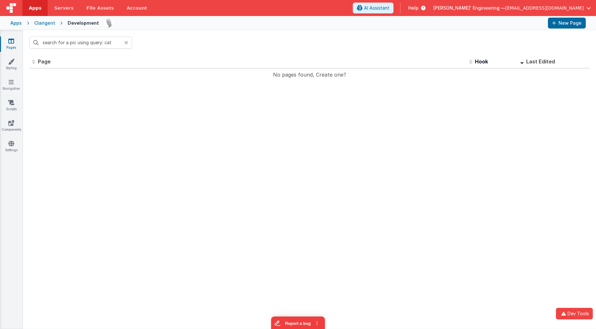
scroll to position [2, 0]
click at [563, 313] on icon "button" at bounding box center [564, 314] width 8 height 4
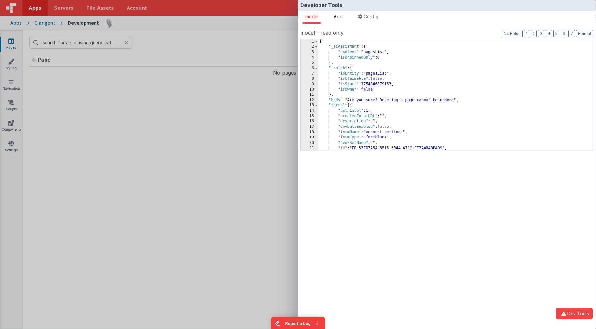
click at [342, 20] on li "App" at bounding box center [338, 17] width 14 height 13
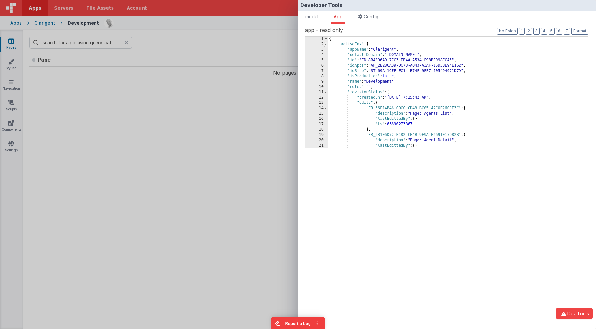
click at [326, 46] on span at bounding box center [326, 44] width 4 height 5
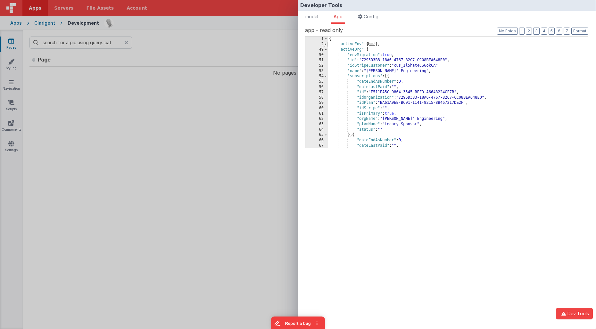
scroll to position [0, 0]
click at [532, 30] on button "2" at bounding box center [529, 31] width 6 height 7
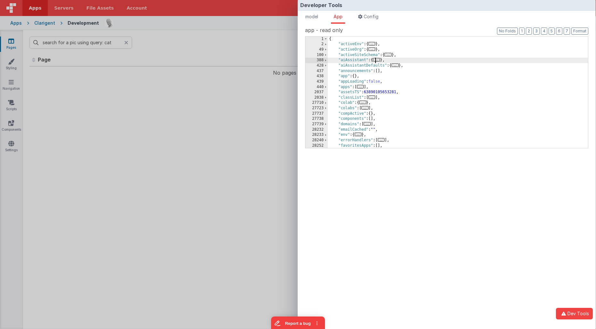
click at [378, 60] on span "..." at bounding box center [376, 60] width 7 height 4
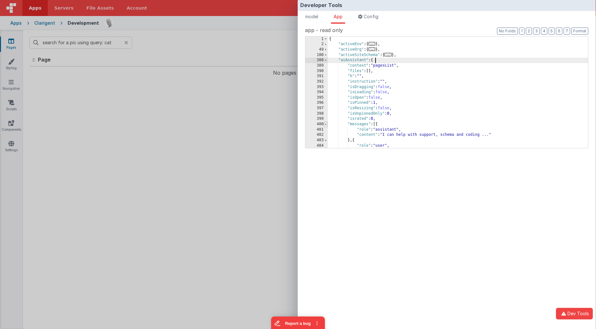
click at [326, 125] on span at bounding box center [326, 124] width 4 height 5
click at [325, 61] on span at bounding box center [326, 60] width 4 height 5
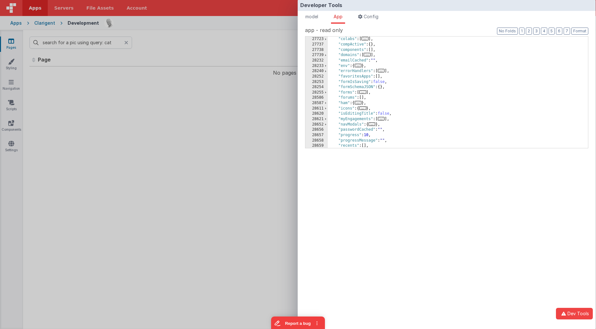
scroll to position [69, 0]
click at [360, 103] on span "..." at bounding box center [358, 103] width 7 height 4
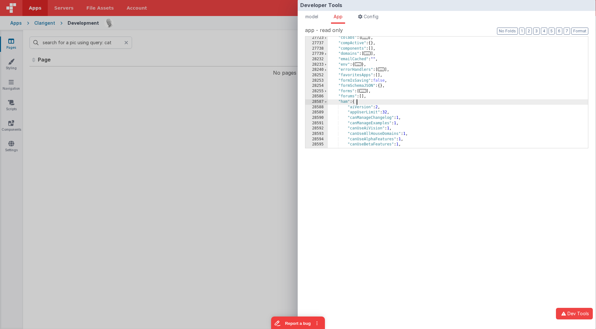
scroll to position [71, 0]
drag, startPoint x: 364, startPoint y: 107, endPoint x: 347, endPoint y: 107, distance: 17.3
click at [347, 107] on div ""colabs" : [ ... ] , "compActive" : { } , "components" : [ ] , "domains" : [ ..…" at bounding box center [458, 96] width 261 height 122
click at [325, 102] on span at bounding box center [326, 101] width 4 height 5
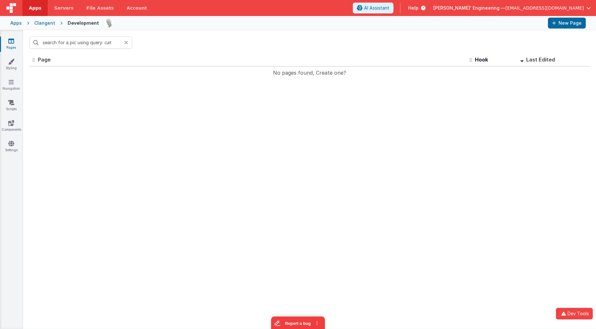
click at [279, 33] on div "Developer Tools model App Params Log (8) Misc Windows Config model - read only …" at bounding box center [298, 164] width 596 height 329
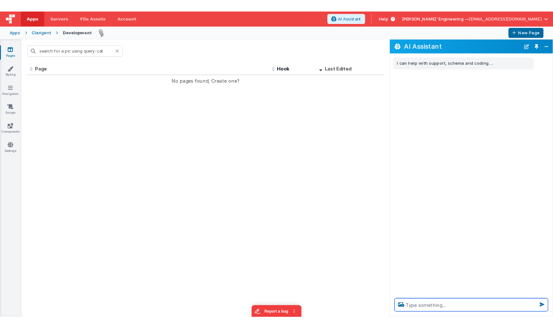
scroll to position [0, 0]
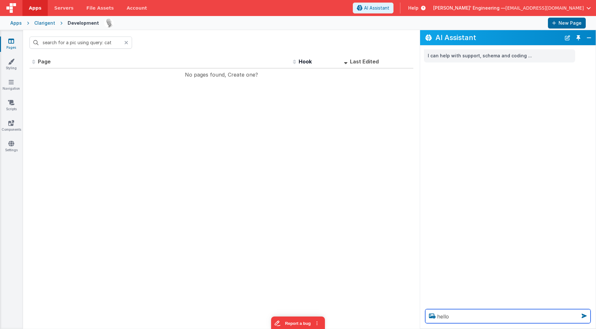
type textarea "hello"
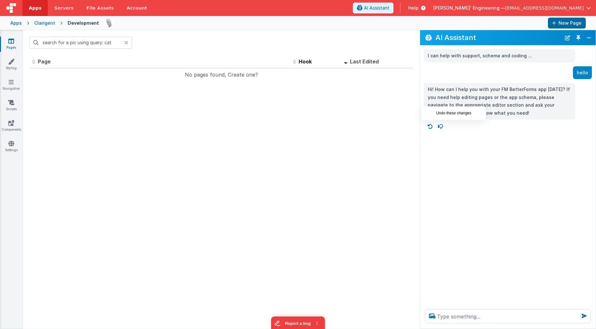
click at [430, 129] on icon at bounding box center [430, 126] width 10 height 10
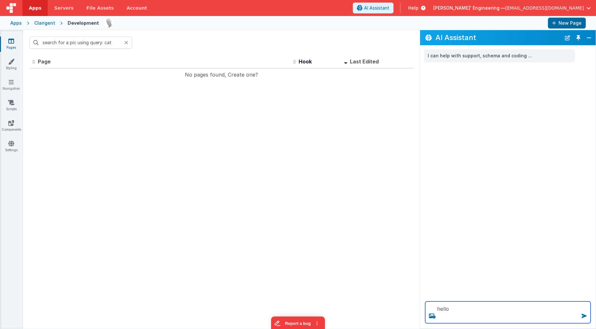
click at [459, 310] on textarea "hello" at bounding box center [507, 313] width 165 height 22
type textarea "hello"
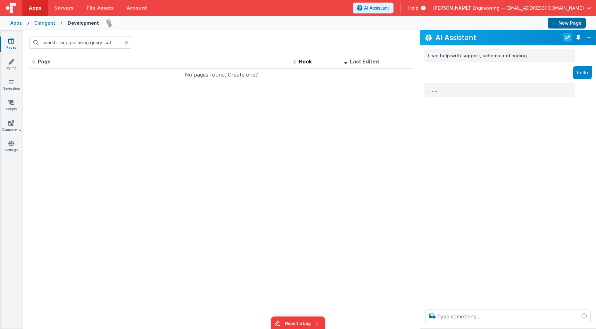
click at [567, 39] on button "New Chat" at bounding box center [567, 37] width 9 height 9
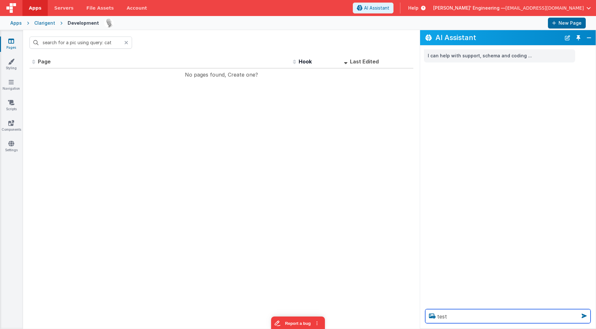
type textarea "test"
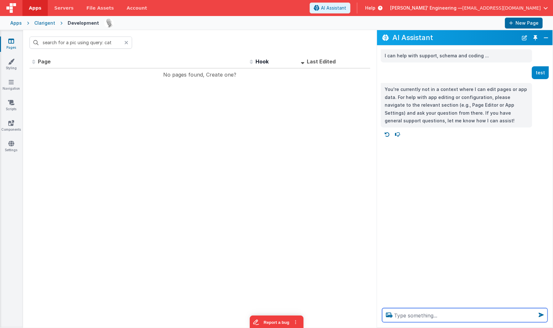
click at [414, 315] on textarea at bounding box center [464, 315] width 165 height 14
type textarea "can you get pictures"
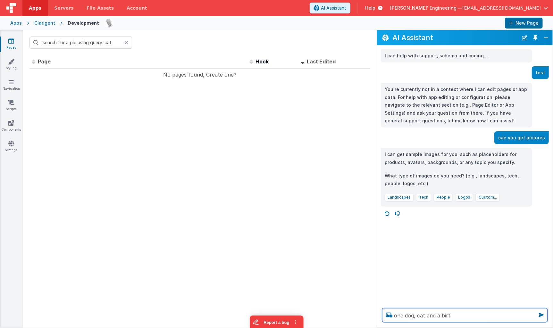
type textarea "one dog, cat and a birt"
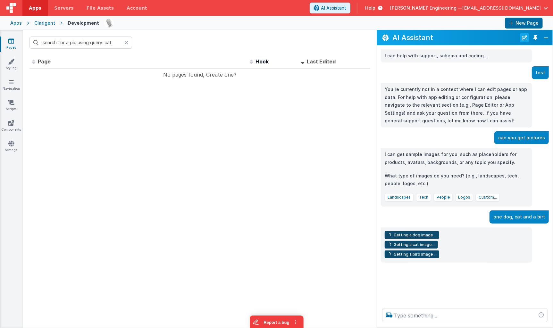
click at [528, 37] on button "New Chat" at bounding box center [524, 37] width 9 height 9
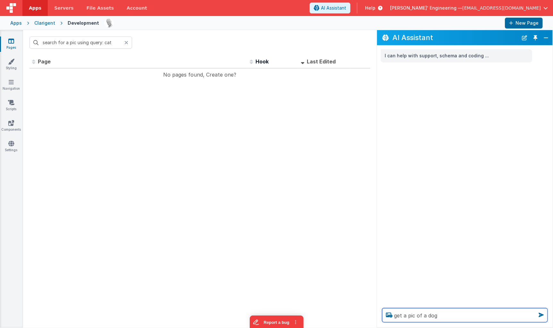
type textarea "get a pic of a dog"
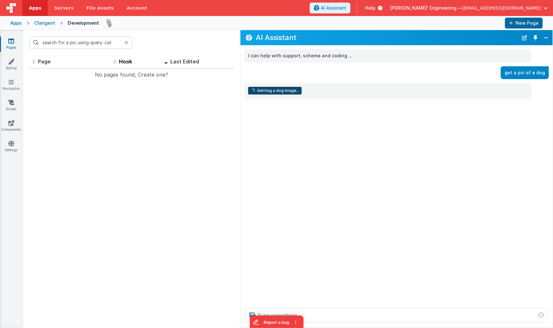
drag, startPoint x: 378, startPoint y: 73, endPoint x: 265, endPoint y: 72, distance: 112.8
click at [241, 72] on div "get a pic of a dog" at bounding box center [394, 72] width 308 height 13
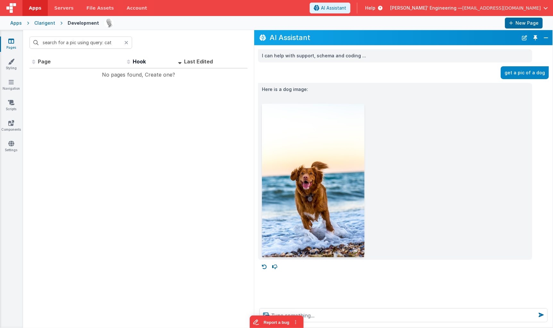
drag, startPoint x: 241, startPoint y: 121, endPoint x: 254, endPoint y: 121, distance: 13.5
click at [254, 121] on div "Here is a dog image:" at bounding box center [403, 171] width 298 height 177
click at [335, 92] on p "Here is a dog image:" at bounding box center [395, 90] width 266 height 8
